Goal: Task Accomplishment & Management: Use online tool/utility

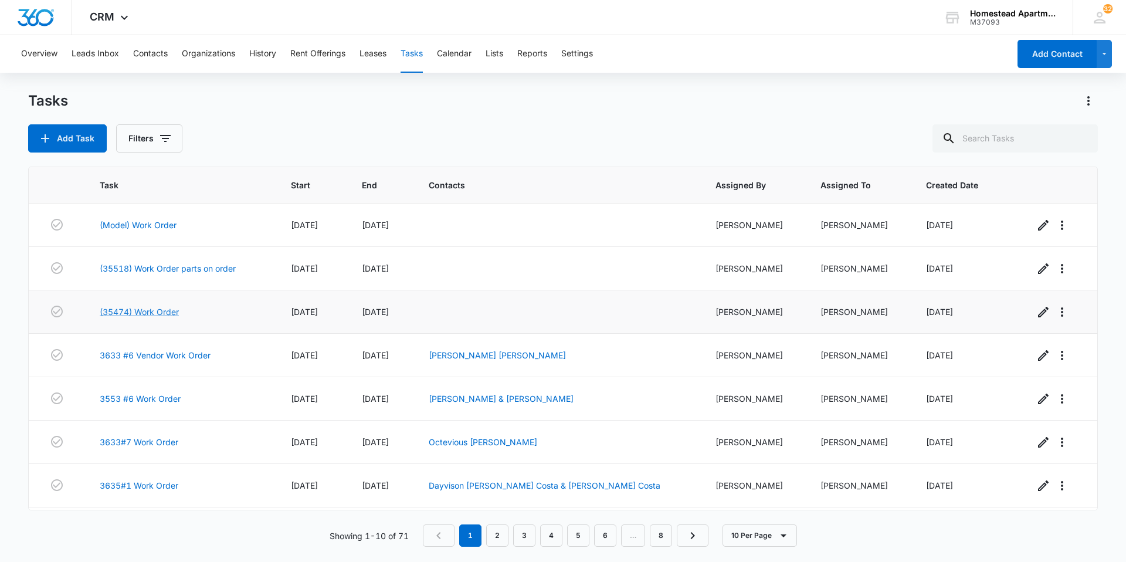
click at [117, 310] on link "(35474) Work Order" at bounding box center [139, 311] width 79 height 12
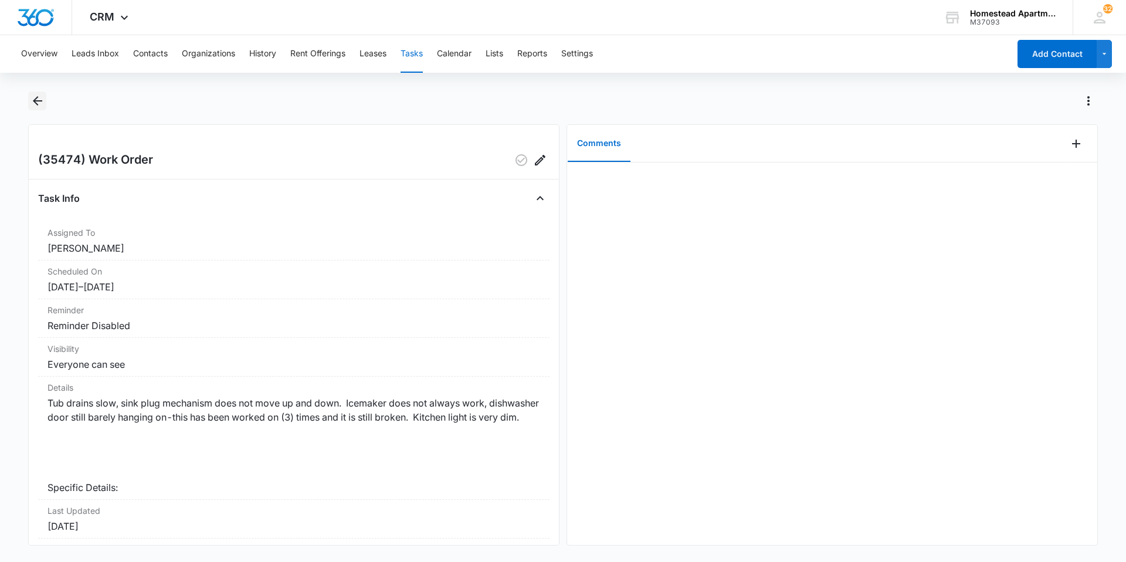
click at [45, 97] on button "Back" at bounding box center [37, 100] width 18 height 19
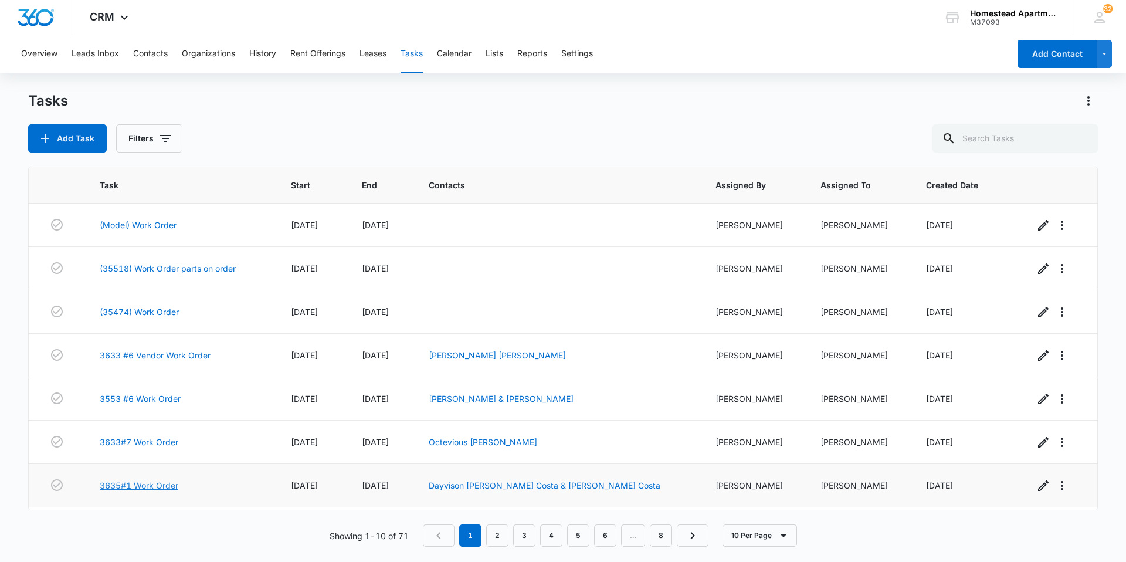
click at [136, 484] on link "3635#1 Work Order" at bounding box center [139, 485] width 79 height 12
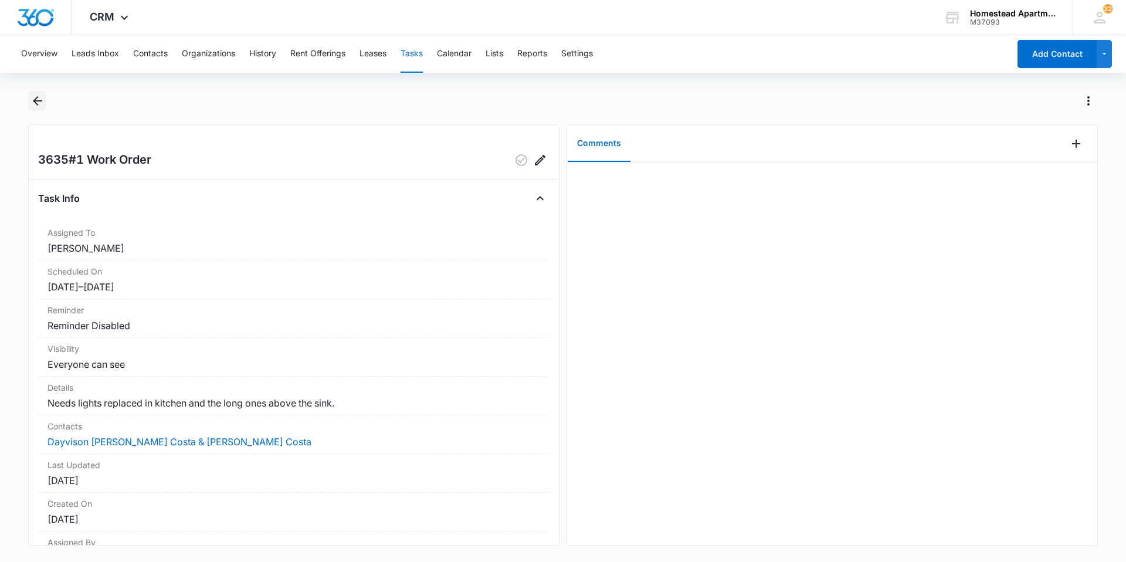
click at [35, 94] on icon "Back" at bounding box center [37, 101] width 14 height 14
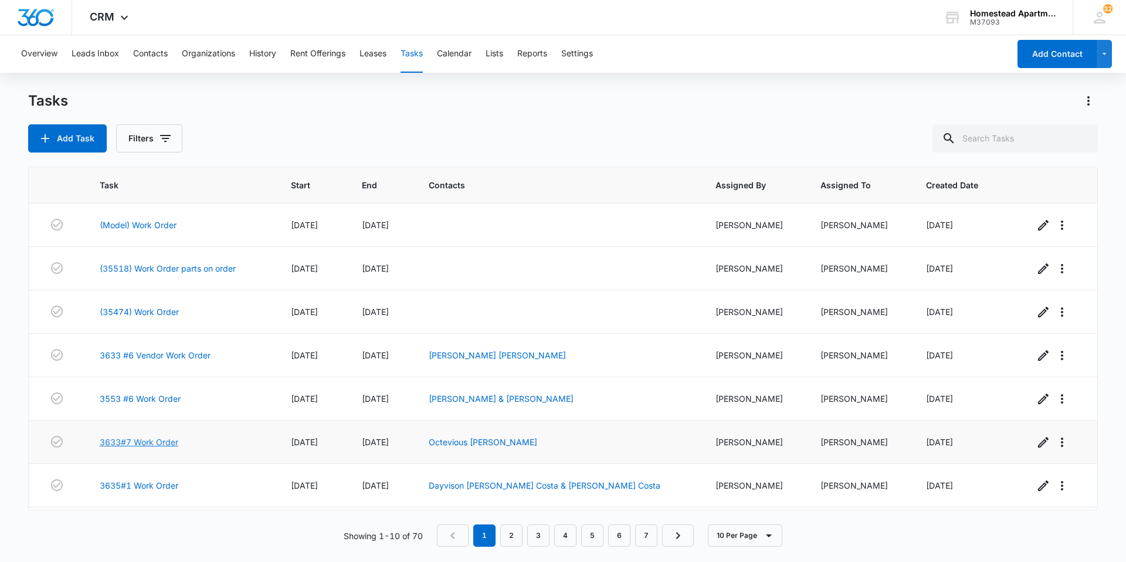
click at [145, 440] on link "3633#7 Work Order" at bounding box center [139, 442] width 79 height 12
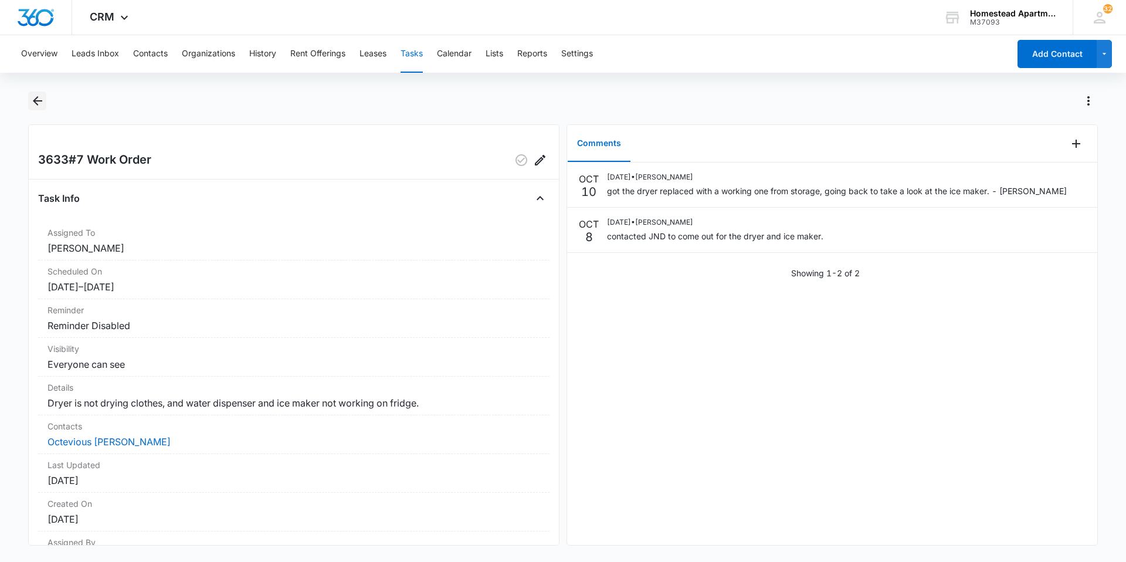
click at [38, 100] on icon "Back" at bounding box center [37, 101] width 14 height 14
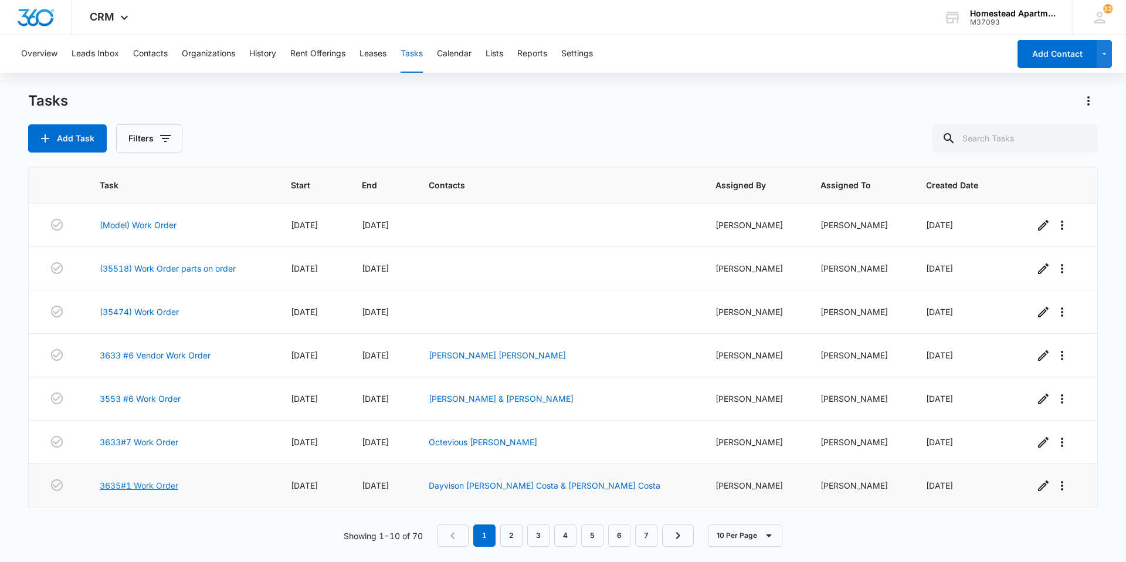
click at [131, 484] on link "3635#1 Work Order" at bounding box center [139, 485] width 79 height 12
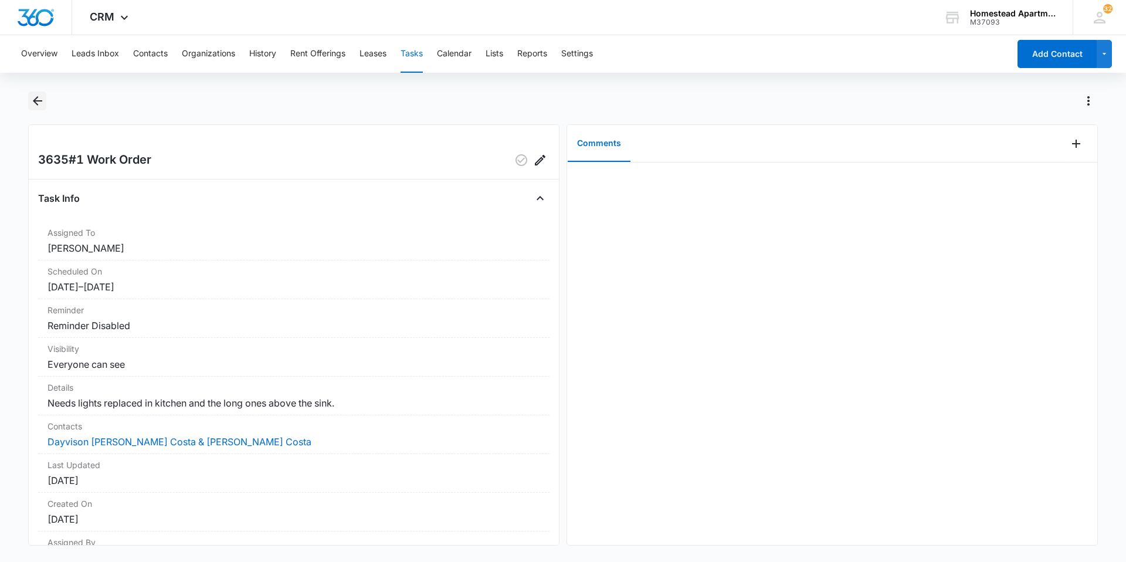
click at [32, 98] on icon "Back" at bounding box center [37, 101] width 14 height 14
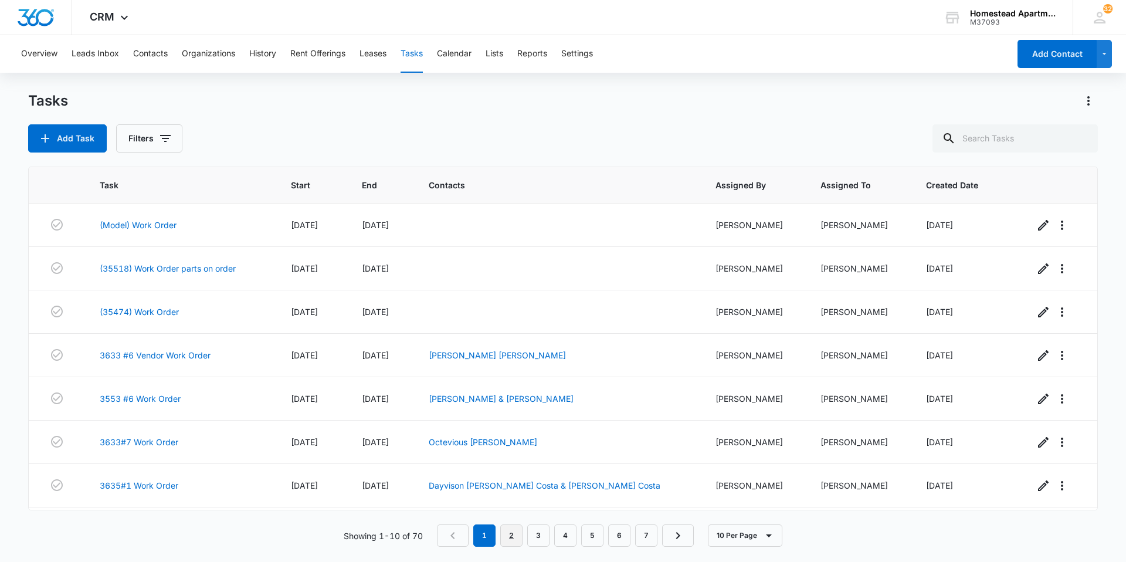
click at [511, 535] on link "2" at bounding box center [511, 535] width 22 height 22
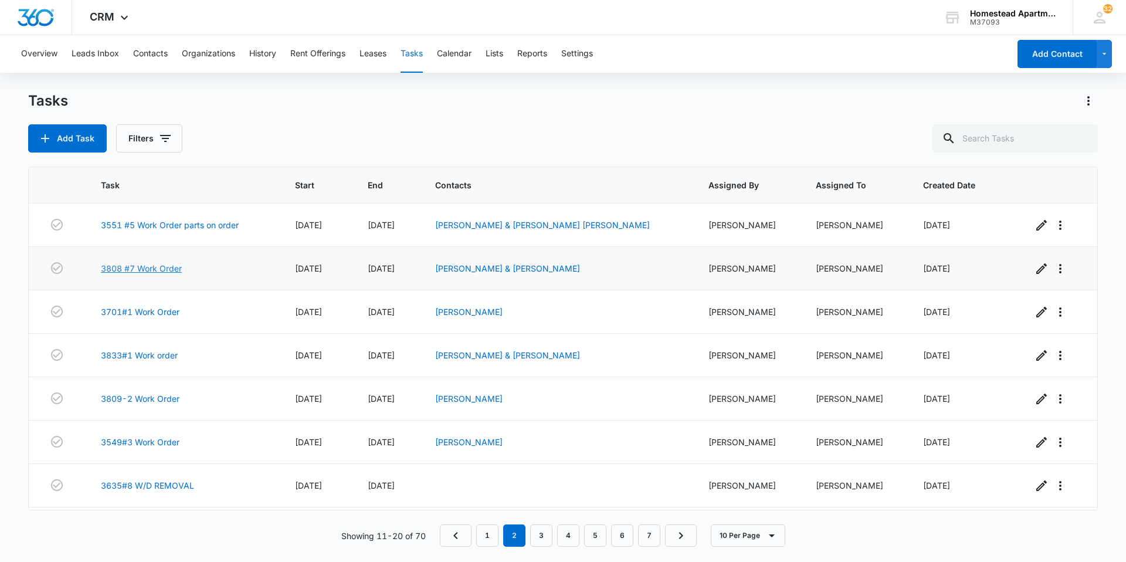
click at [118, 267] on link "3808 #7 Work Order" at bounding box center [141, 268] width 81 height 12
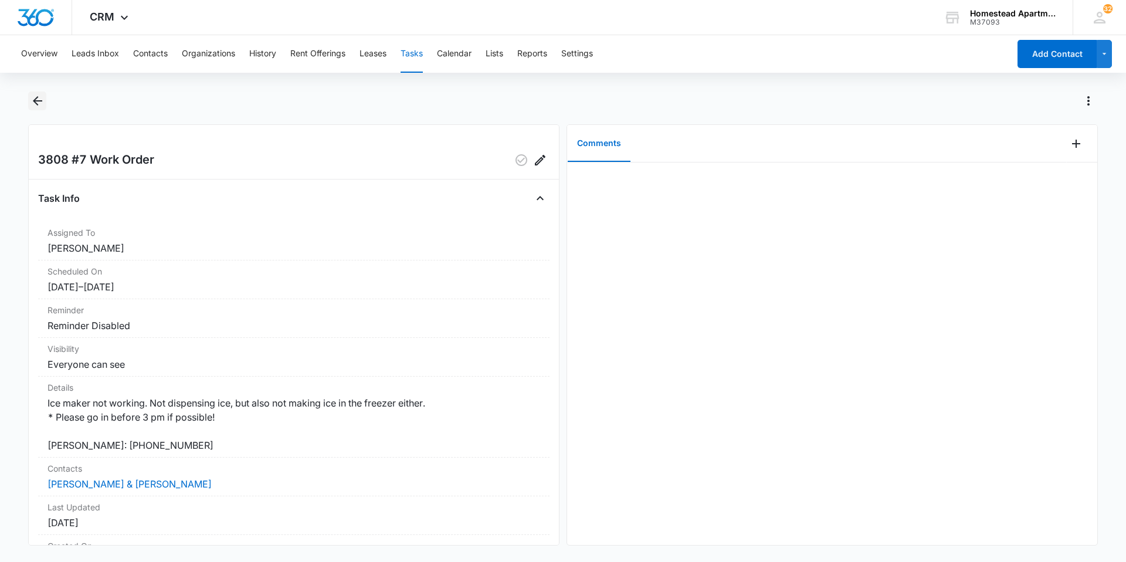
click at [41, 97] on icon "Back" at bounding box center [37, 101] width 14 height 14
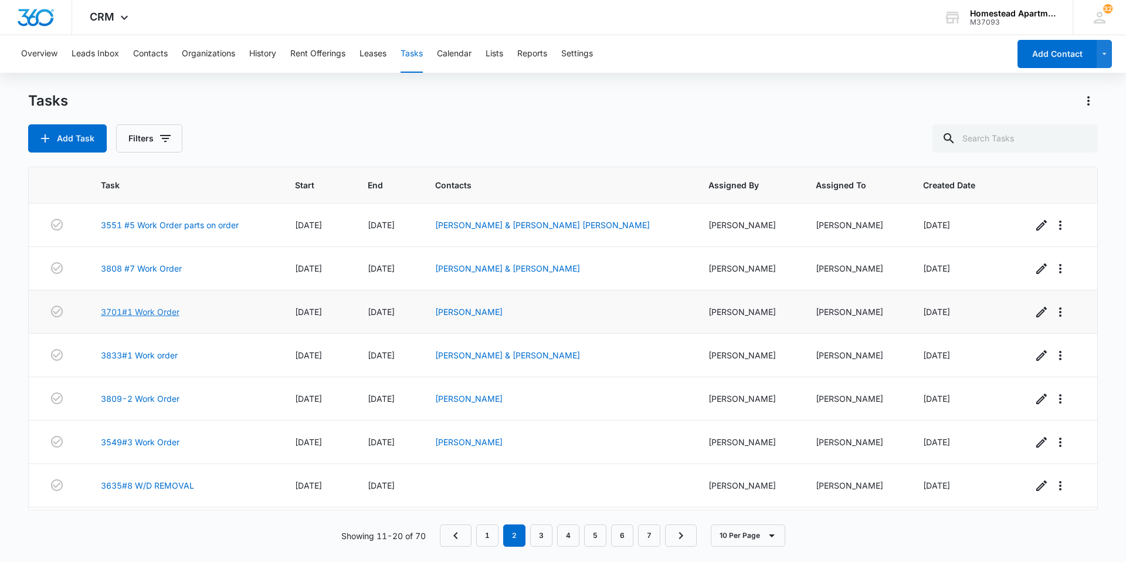
click at [118, 312] on link "3701#1 Work Order" at bounding box center [140, 311] width 79 height 12
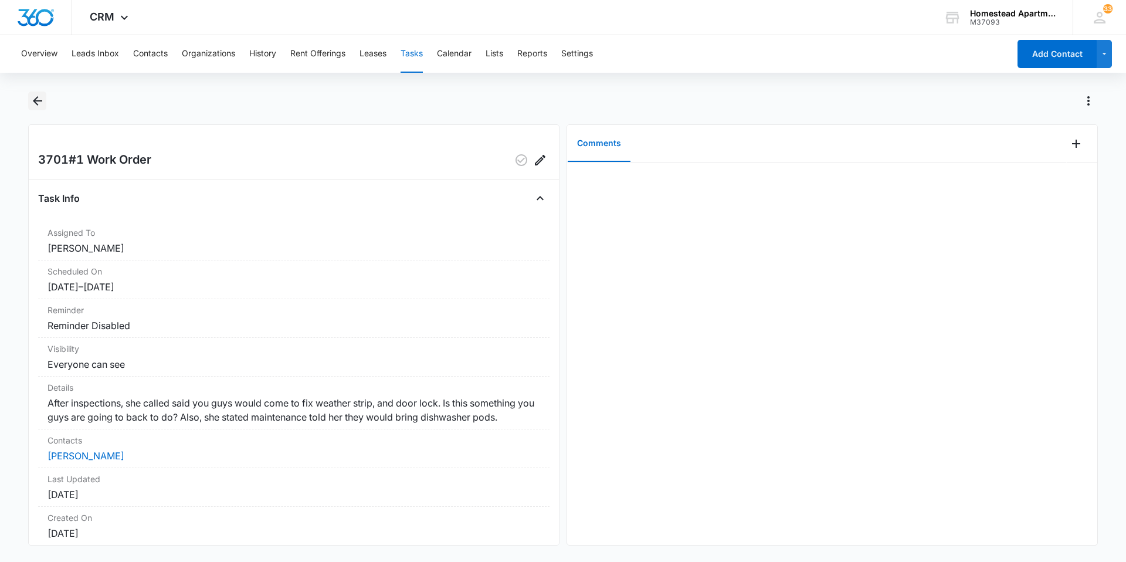
click at [40, 101] on icon "Back" at bounding box center [37, 100] width 9 height 9
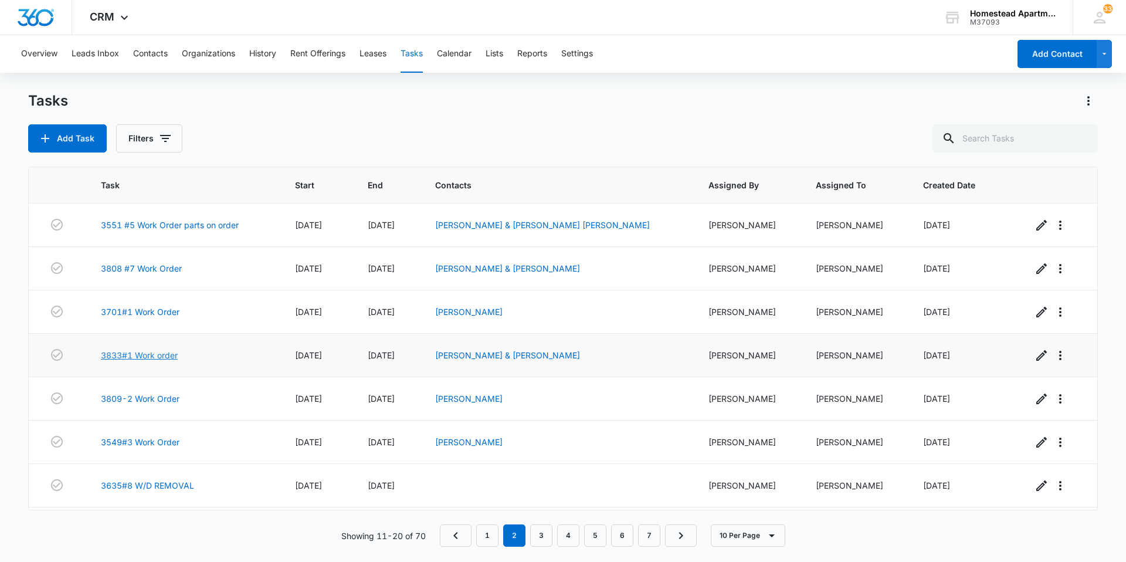
click at [108, 353] on link "3833#1 Work order" at bounding box center [139, 355] width 77 height 12
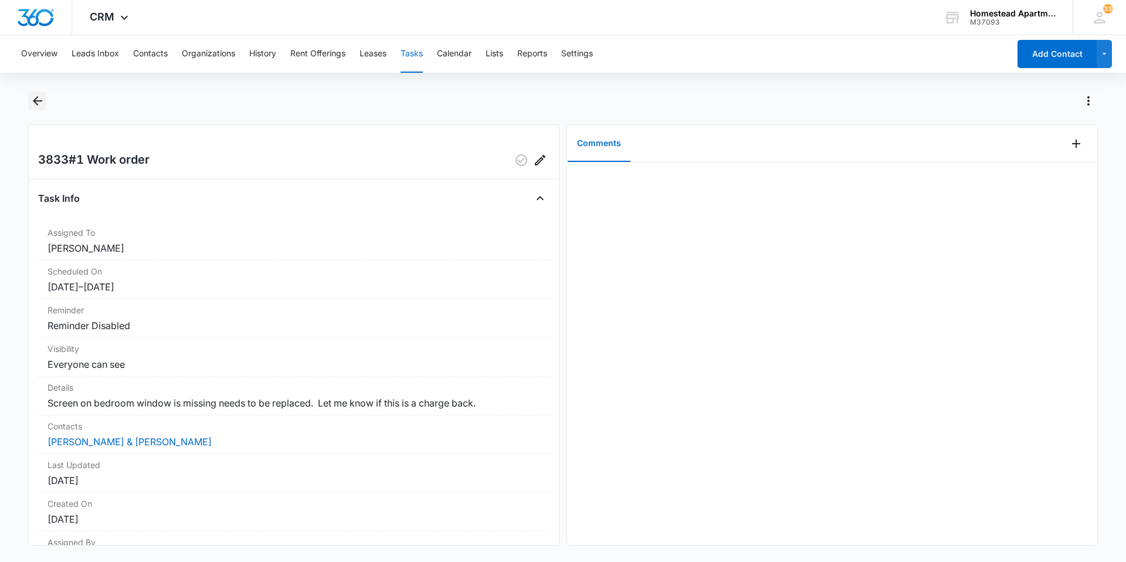
click at [43, 98] on icon "Back" at bounding box center [37, 101] width 14 height 14
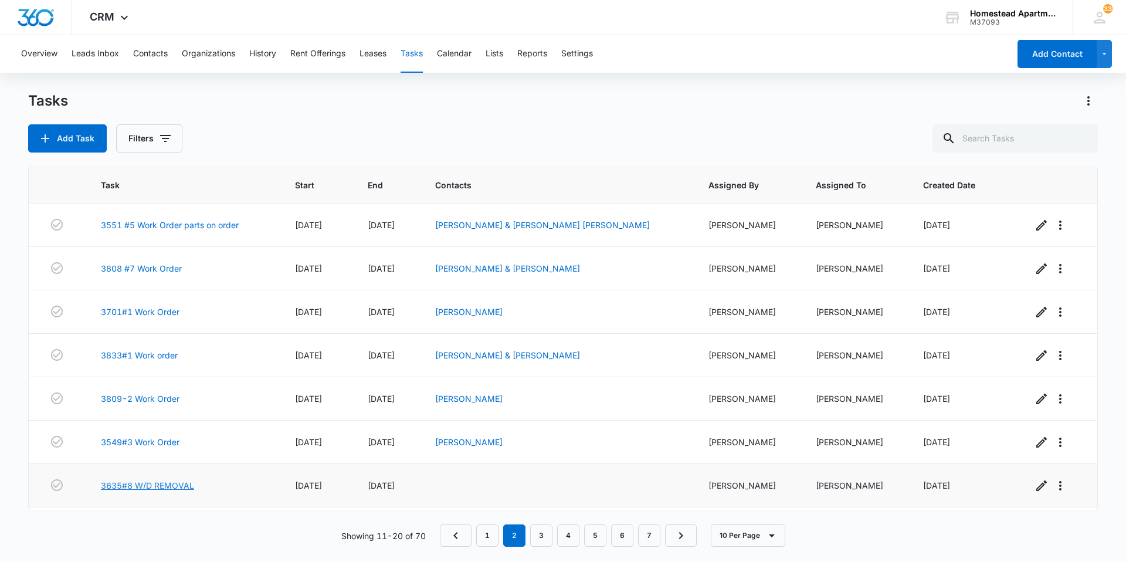
click at [120, 482] on link "3635#8 W/D REMOVAL" at bounding box center [147, 485] width 93 height 12
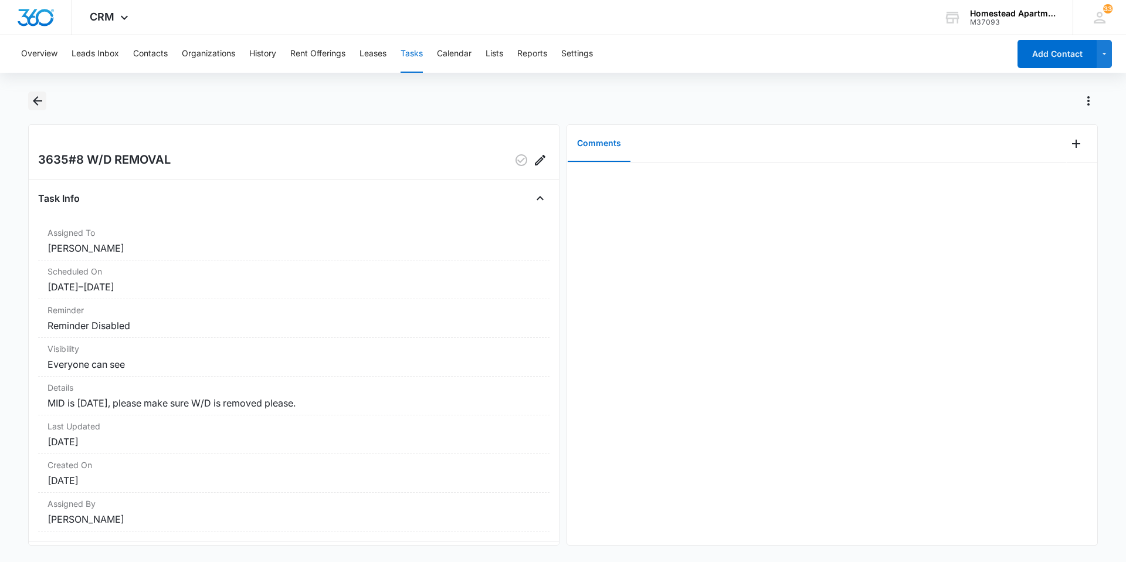
click at [35, 96] on icon "Back" at bounding box center [37, 101] width 14 height 14
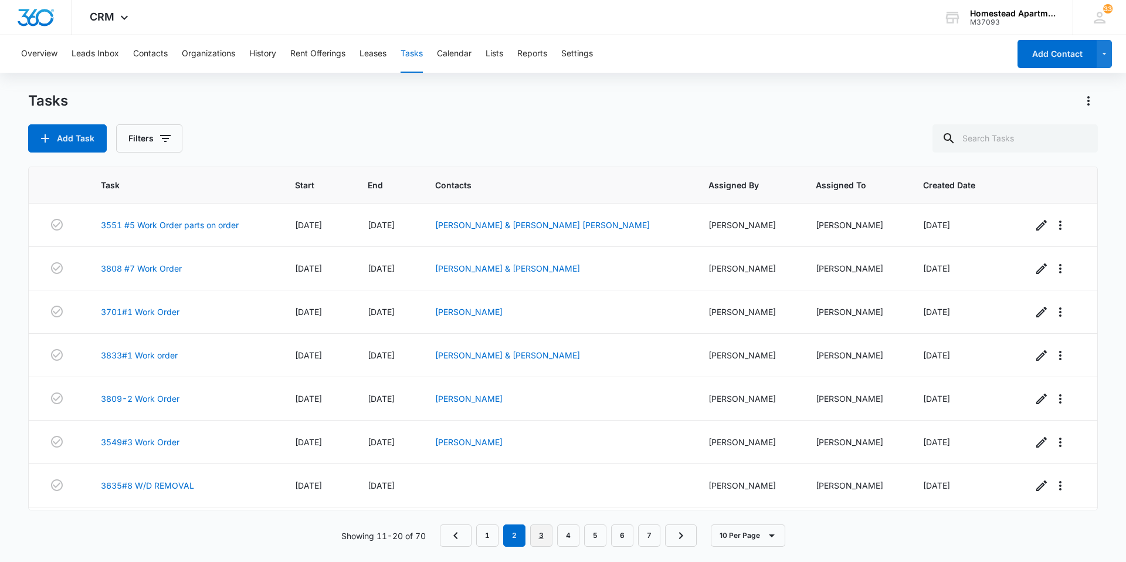
click at [548, 540] on link "3" at bounding box center [541, 535] width 22 height 22
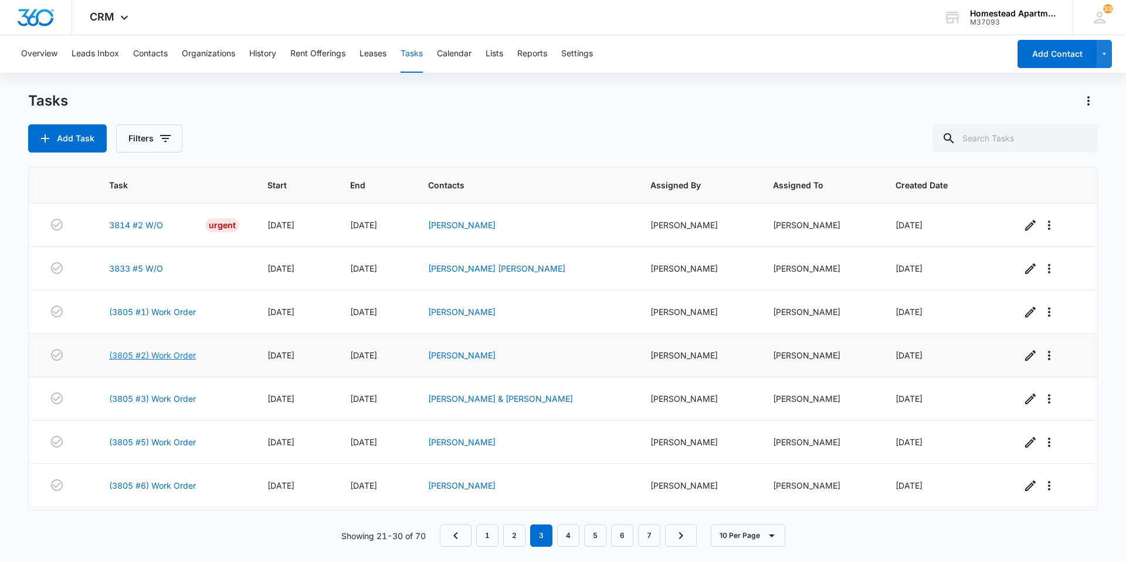
click at [120, 356] on link "(3805 #2) Work Order" at bounding box center [152, 355] width 87 height 12
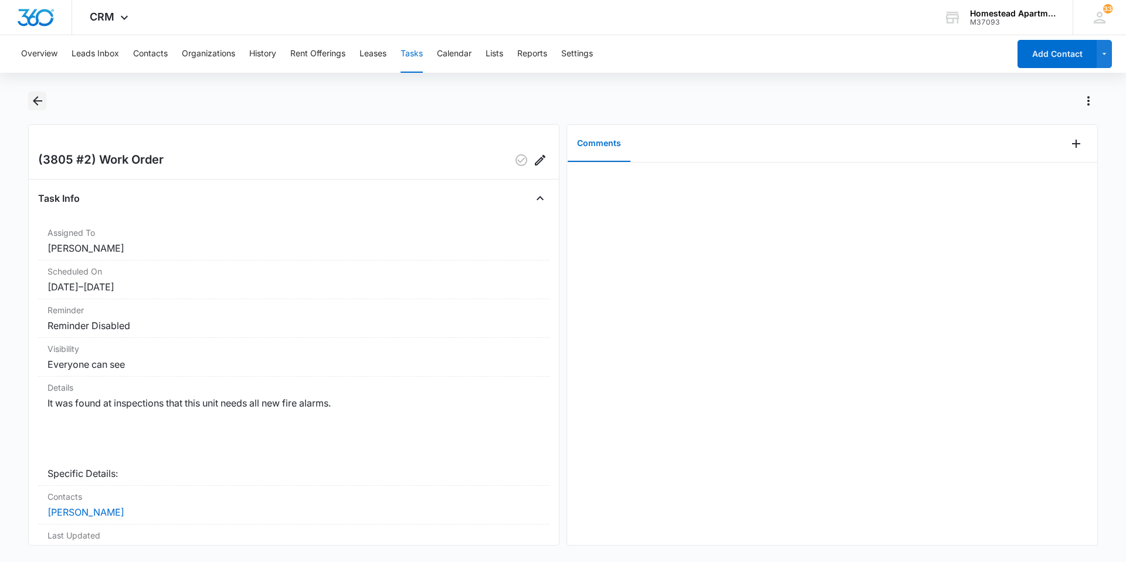
click at [44, 96] on icon "Back" at bounding box center [37, 101] width 14 height 14
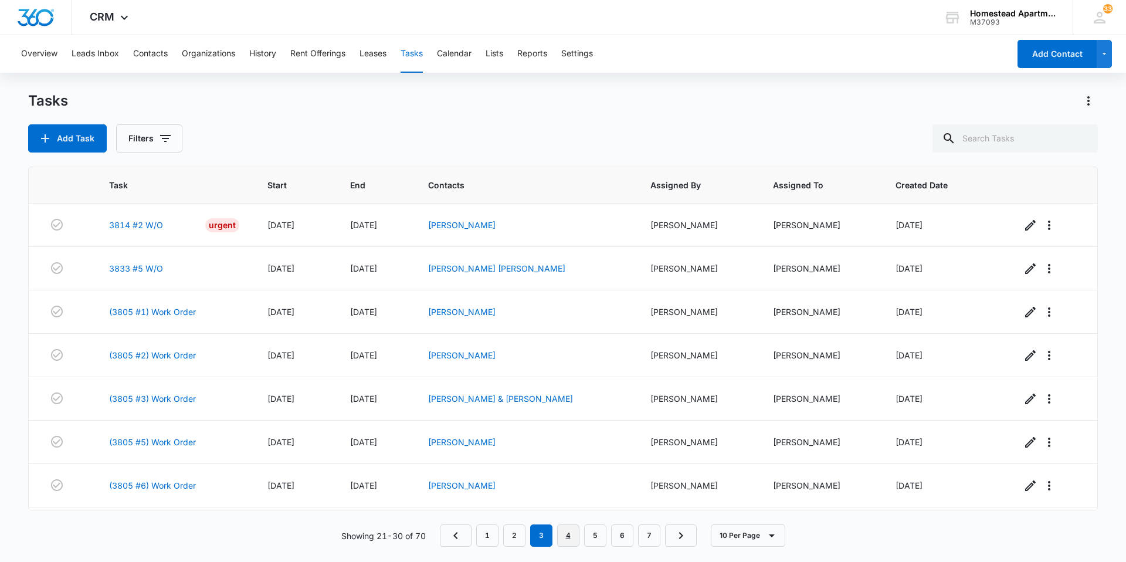
click at [569, 539] on link "4" at bounding box center [568, 535] width 22 height 22
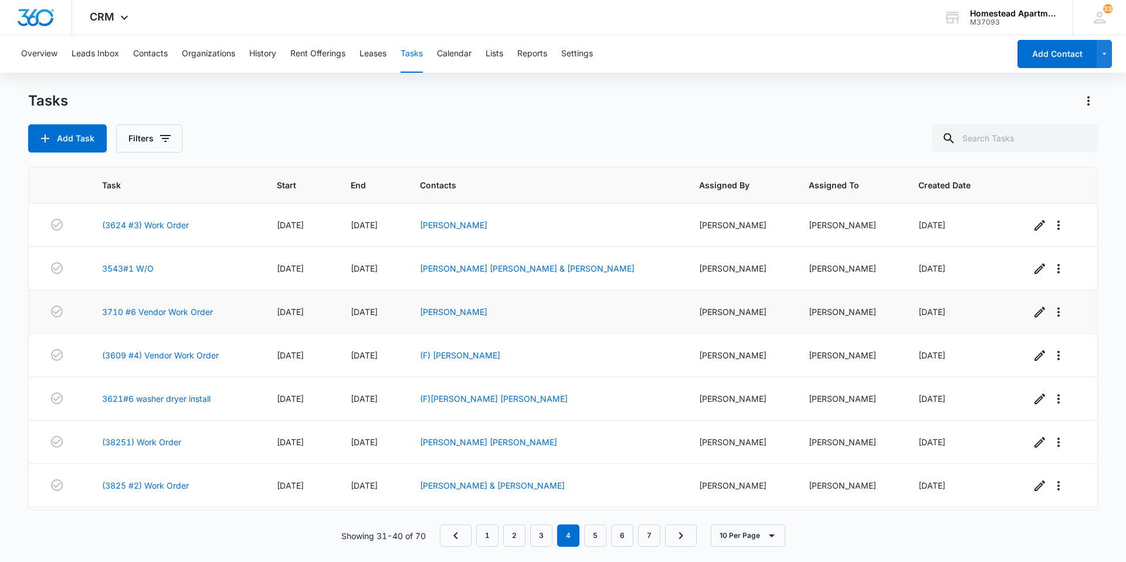
click at [107, 304] on td "3710 #6 Vendor Work Order" at bounding box center [175, 311] width 175 height 43
click at [109, 308] on link "3710 #6 Vendor Work Order" at bounding box center [157, 311] width 111 height 12
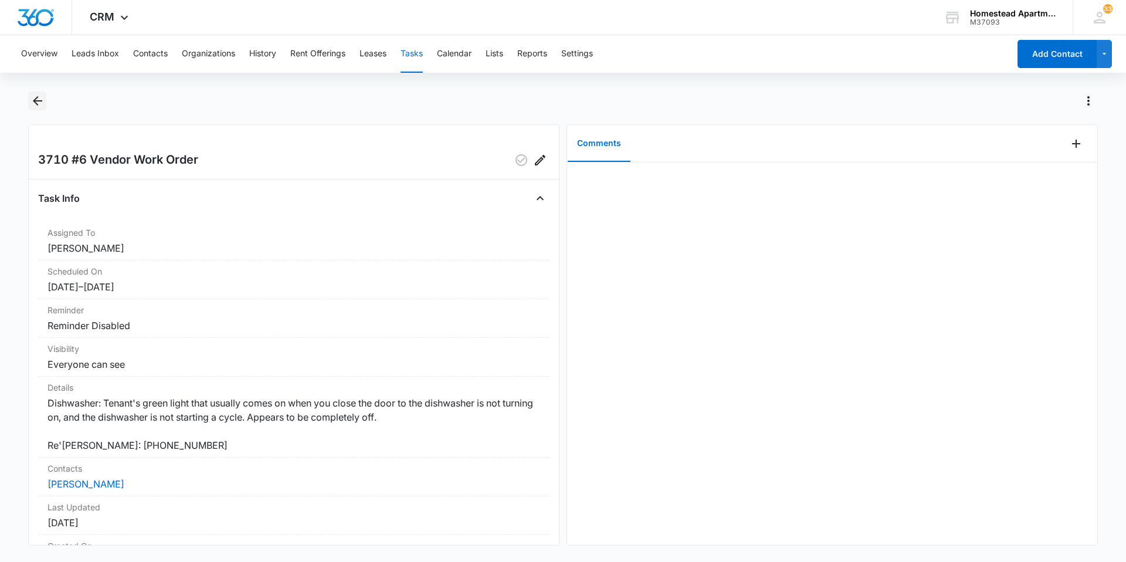
click at [34, 97] on icon "Back" at bounding box center [37, 101] width 14 height 14
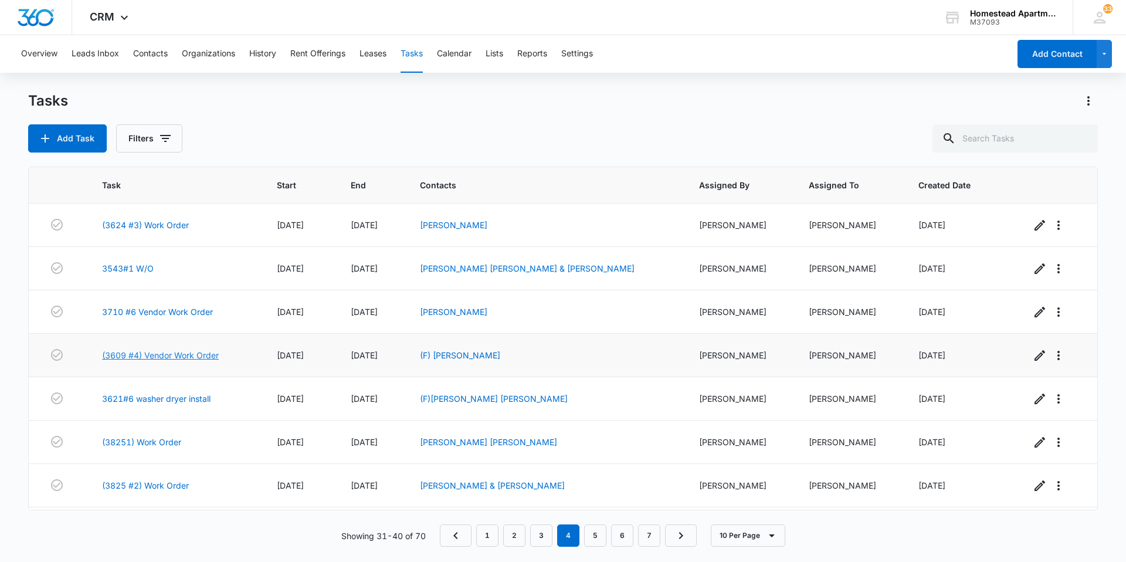
click at [158, 358] on link "(3609 #4) Vendor Work Order" at bounding box center [160, 355] width 117 height 12
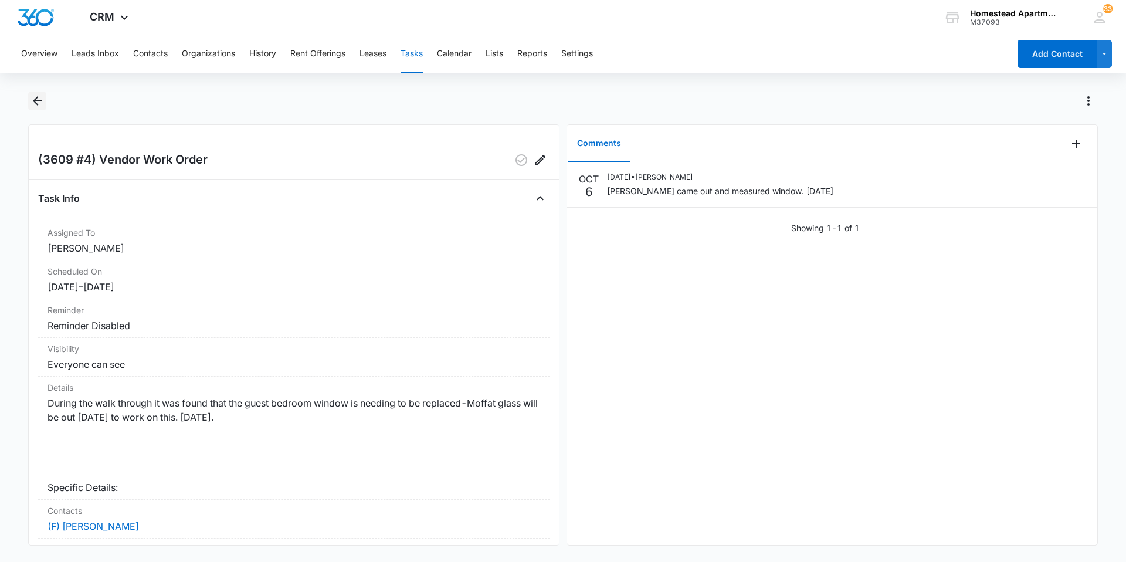
click at [33, 96] on icon "Back" at bounding box center [37, 101] width 14 height 14
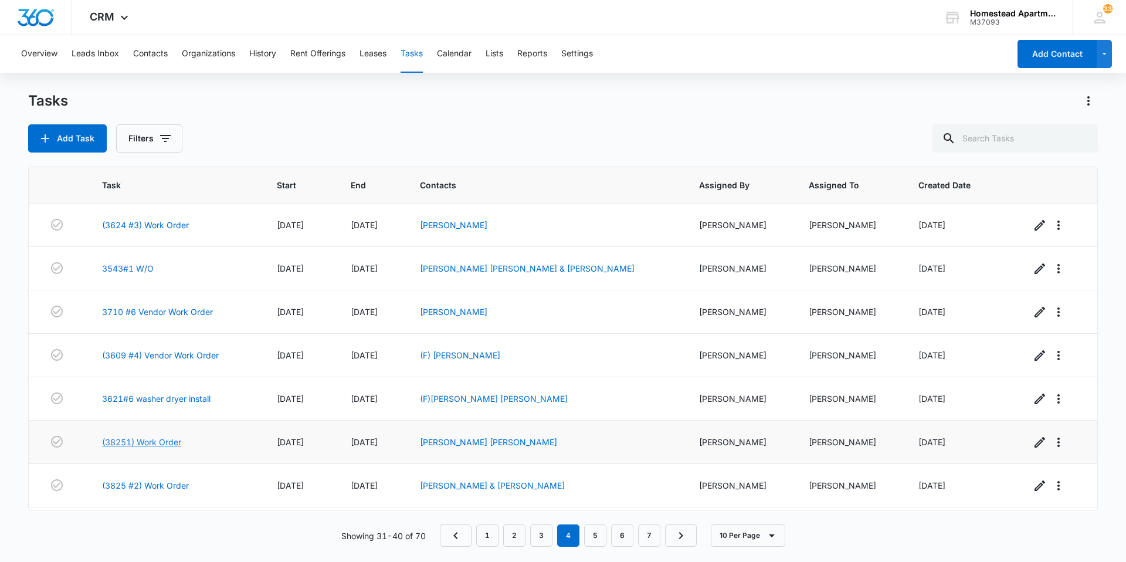
click at [173, 440] on link "(38251) Work Order" at bounding box center [141, 442] width 79 height 12
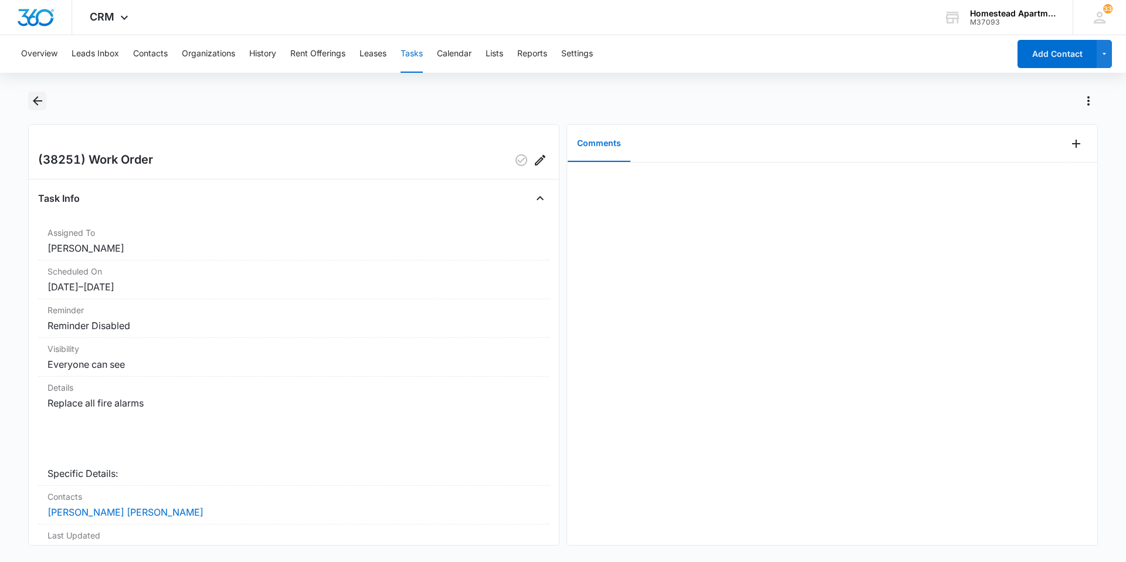
click at [29, 97] on button "Back" at bounding box center [37, 100] width 18 height 19
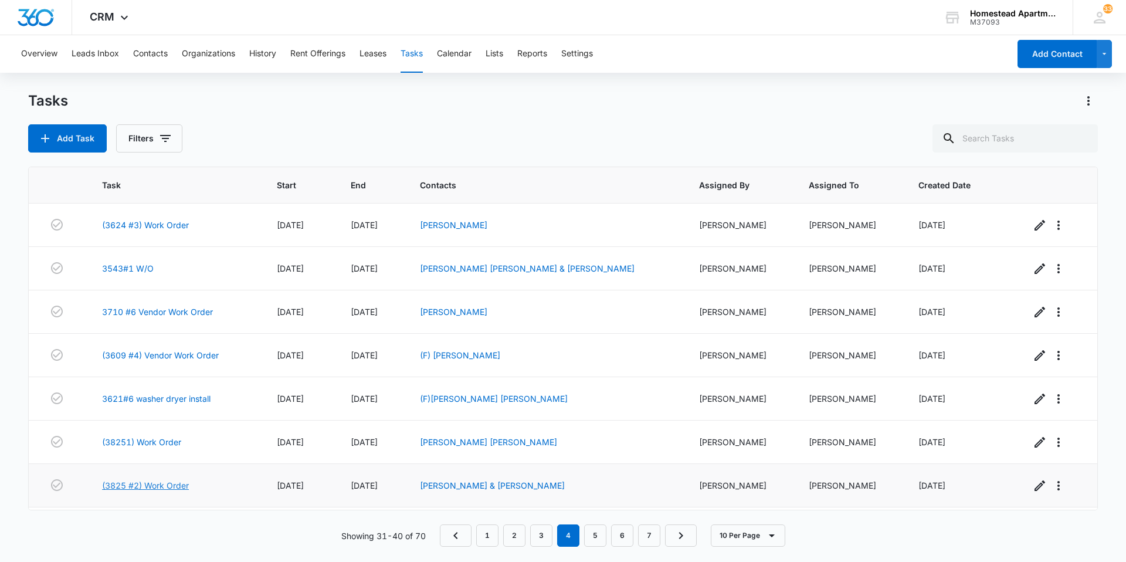
click at [136, 485] on link "(3825 #2) Work Order" at bounding box center [145, 485] width 87 height 12
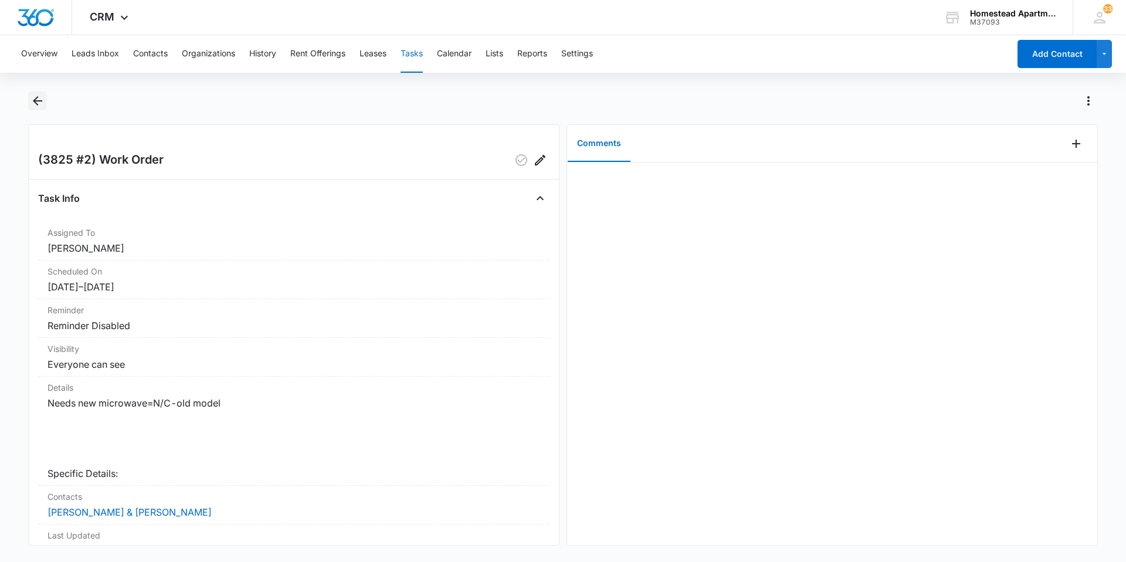
click at [37, 94] on icon "Back" at bounding box center [37, 101] width 14 height 14
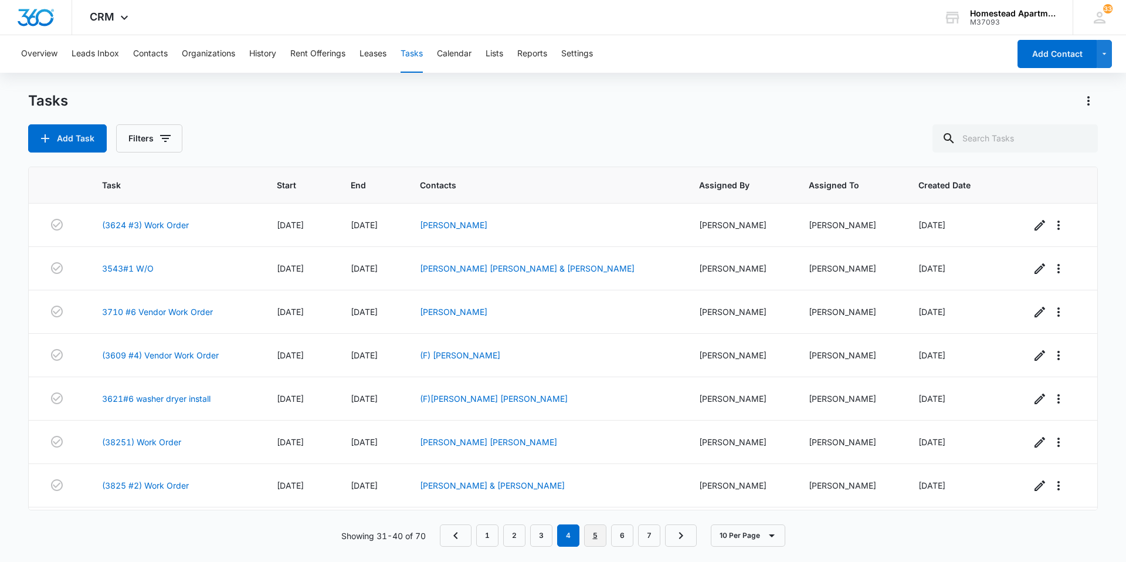
click at [593, 535] on link "5" at bounding box center [595, 535] width 22 height 22
